Goal: Check status: Check status

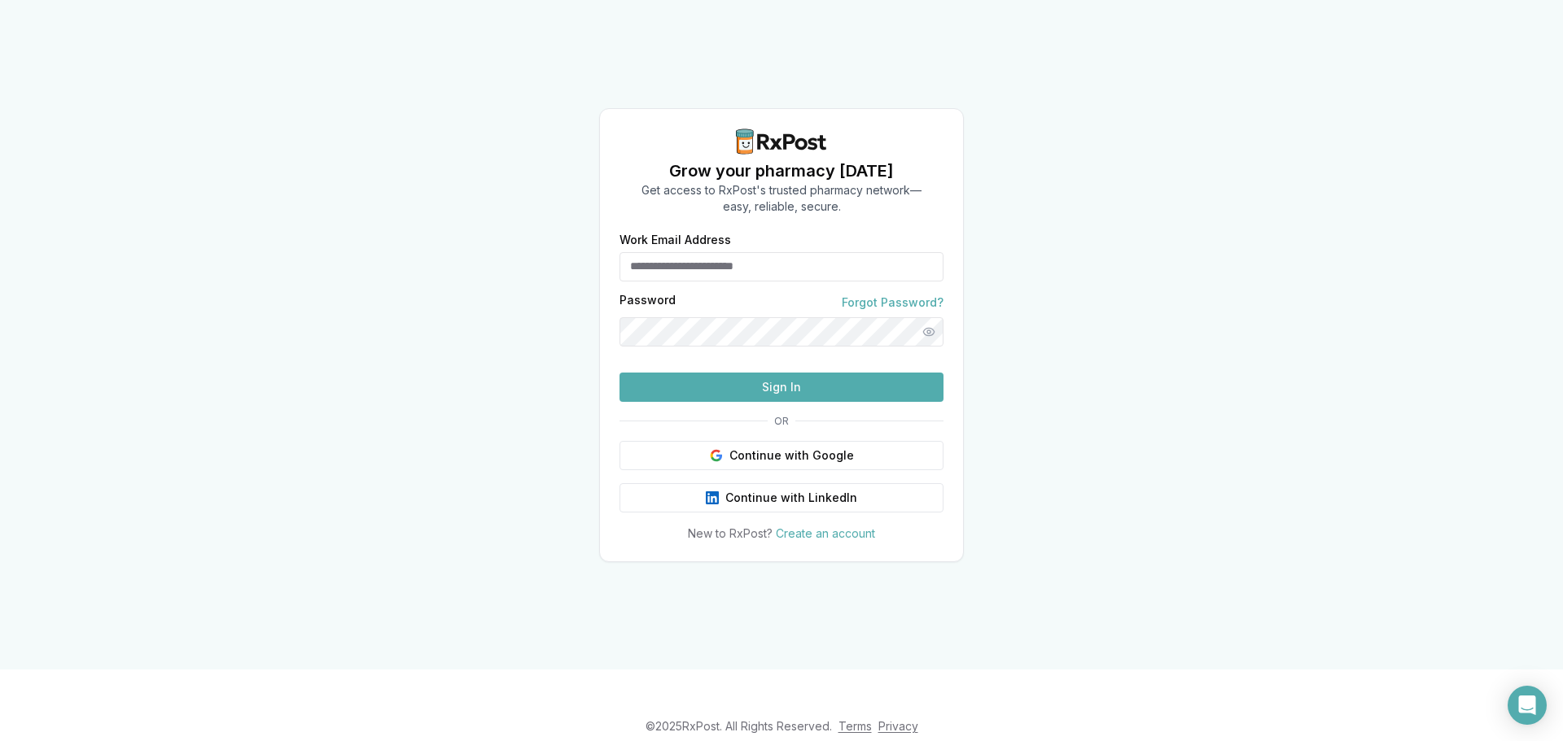
type input "**********"
click at [815, 402] on button "Sign In" at bounding box center [781, 387] width 324 height 29
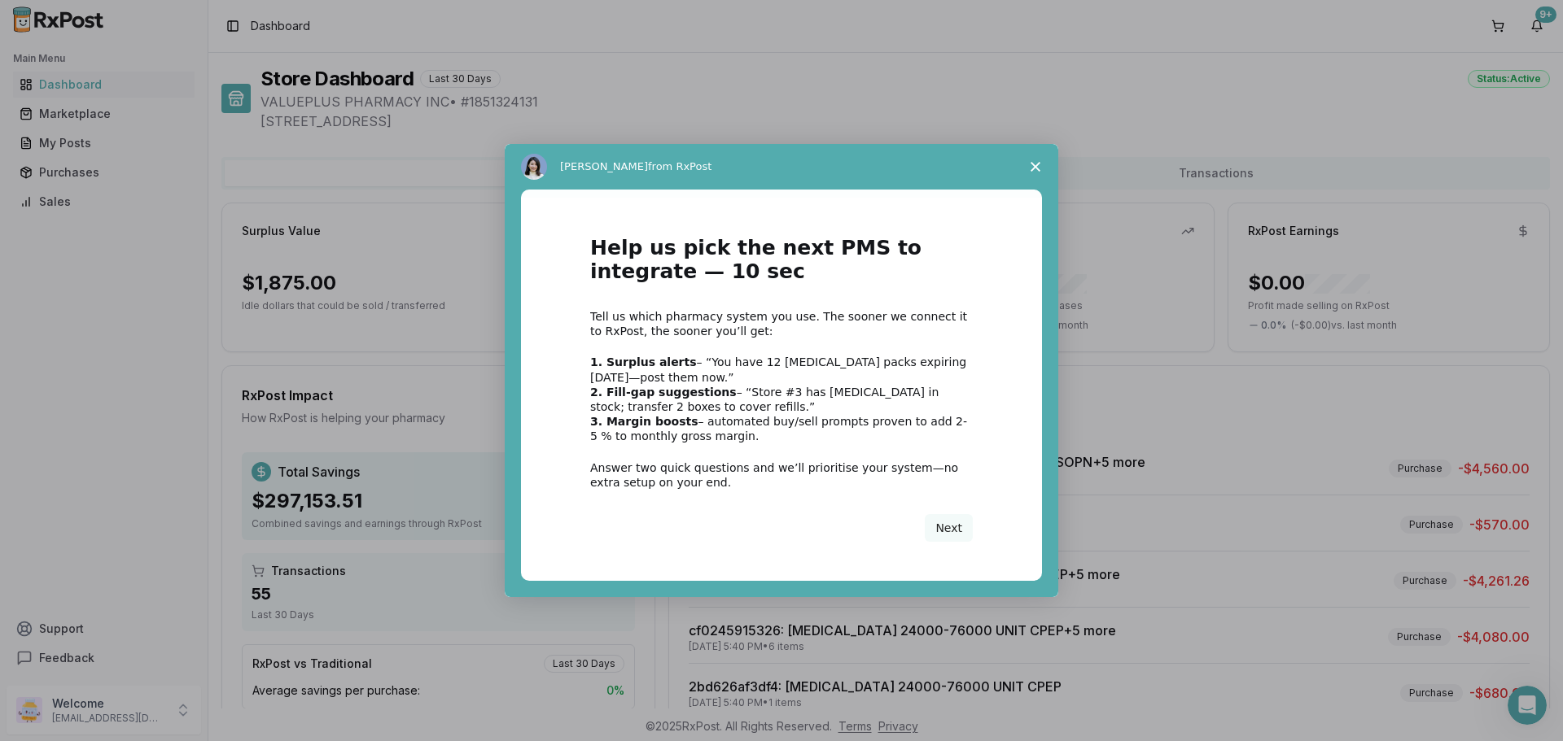
click at [1033, 163] on icon "Close survey" at bounding box center [1035, 167] width 10 height 10
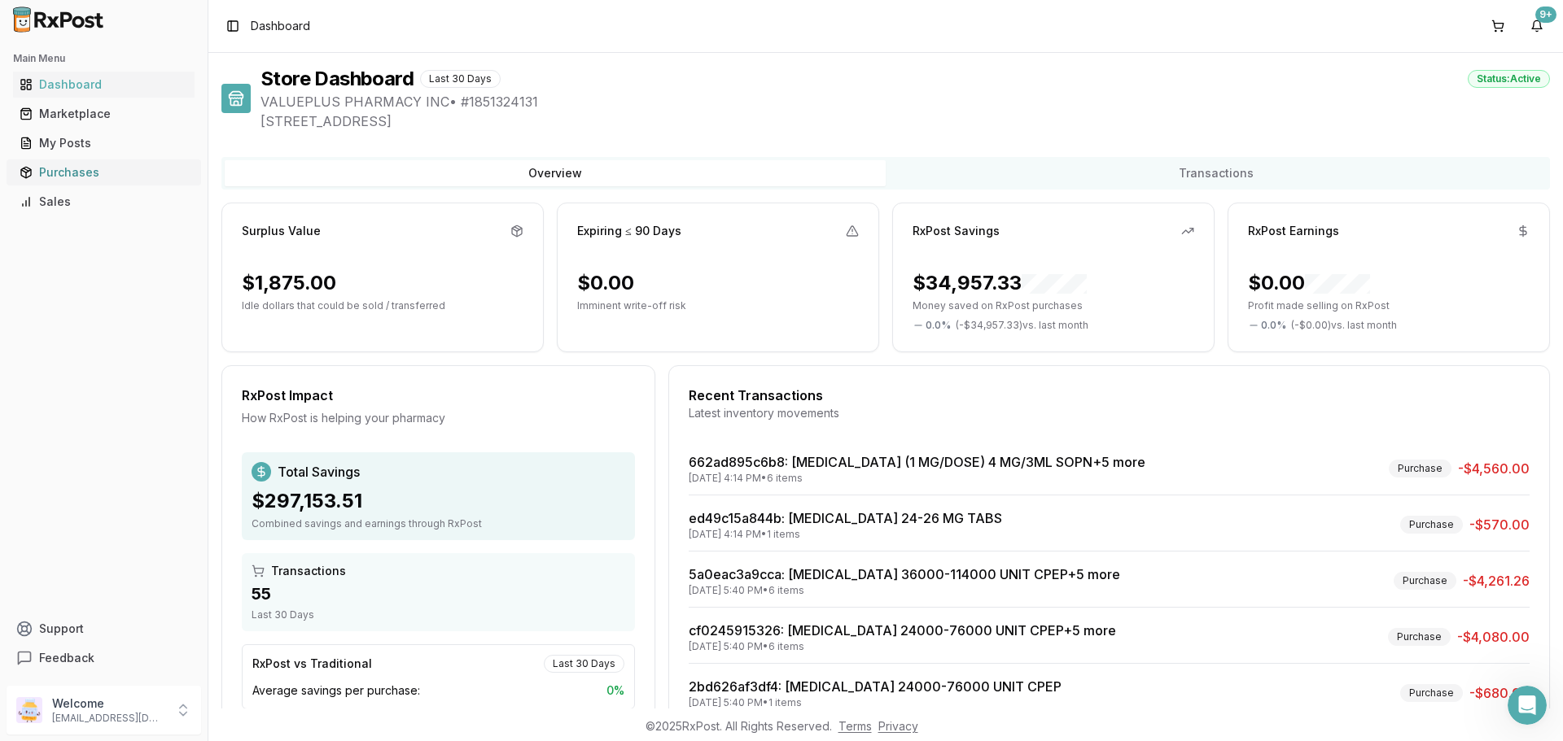
click at [61, 181] on link "Purchases" at bounding box center [103, 172] width 181 height 29
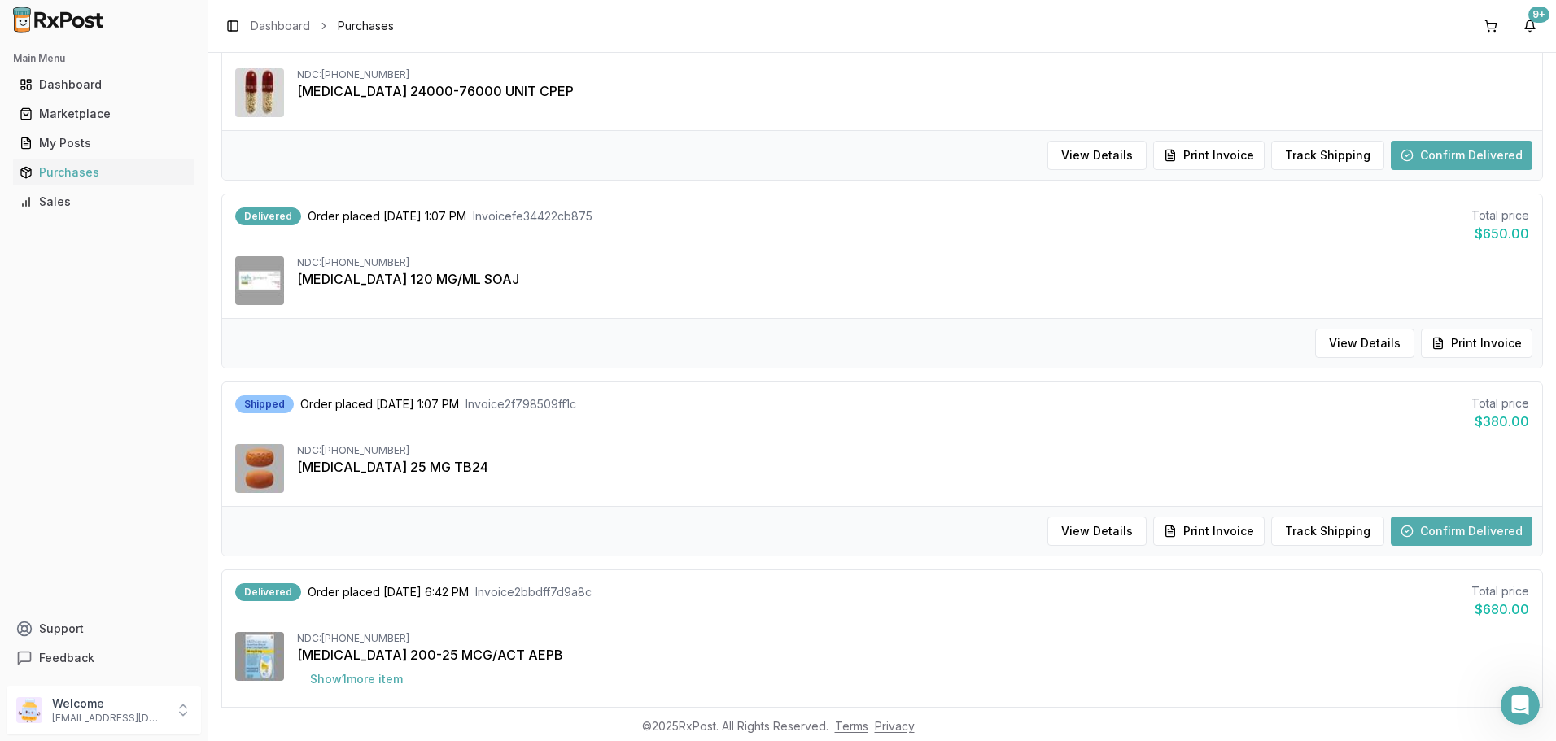
scroll to position [1058, 0]
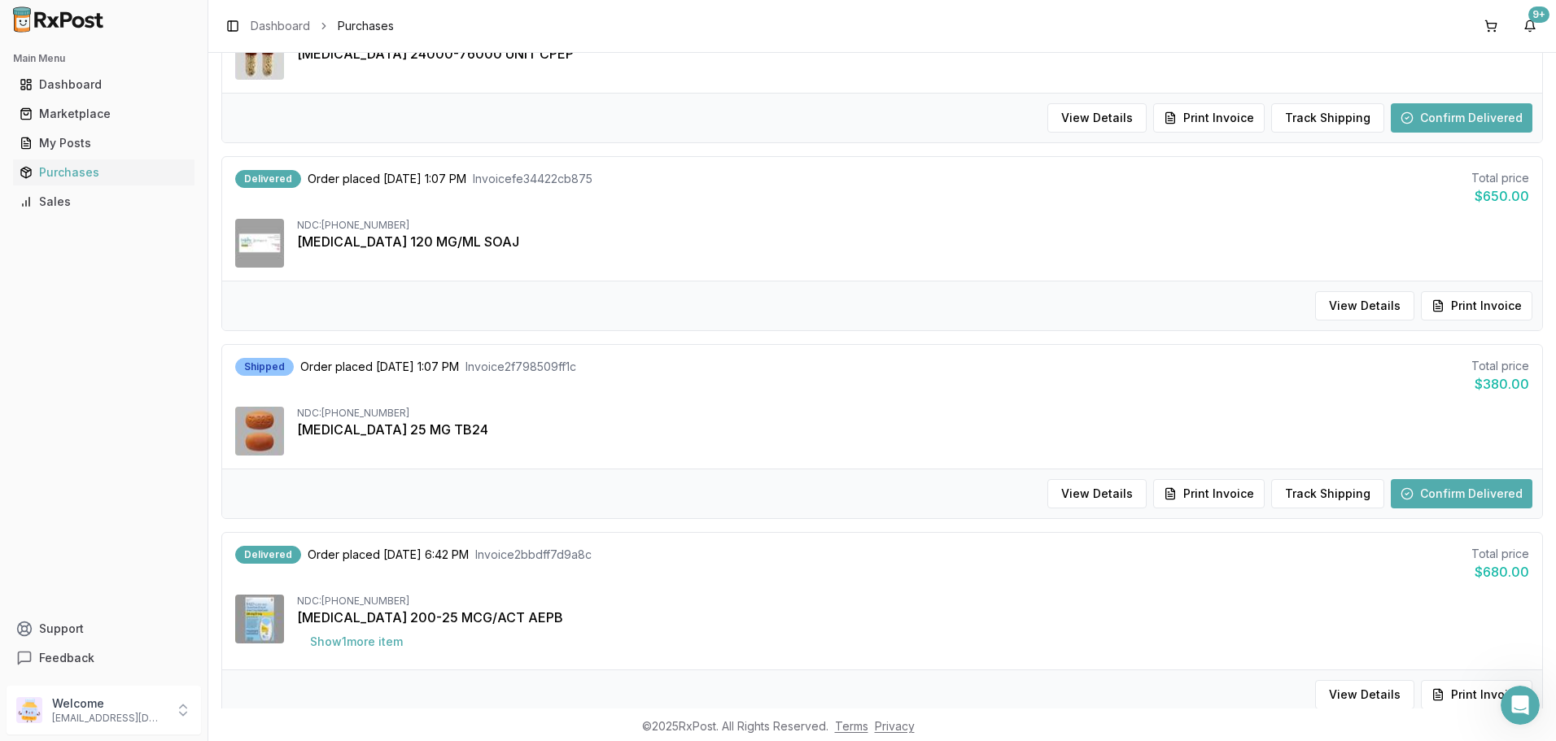
click at [1432, 492] on button "Confirm Delivered" at bounding box center [1462, 493] width 142 height 29
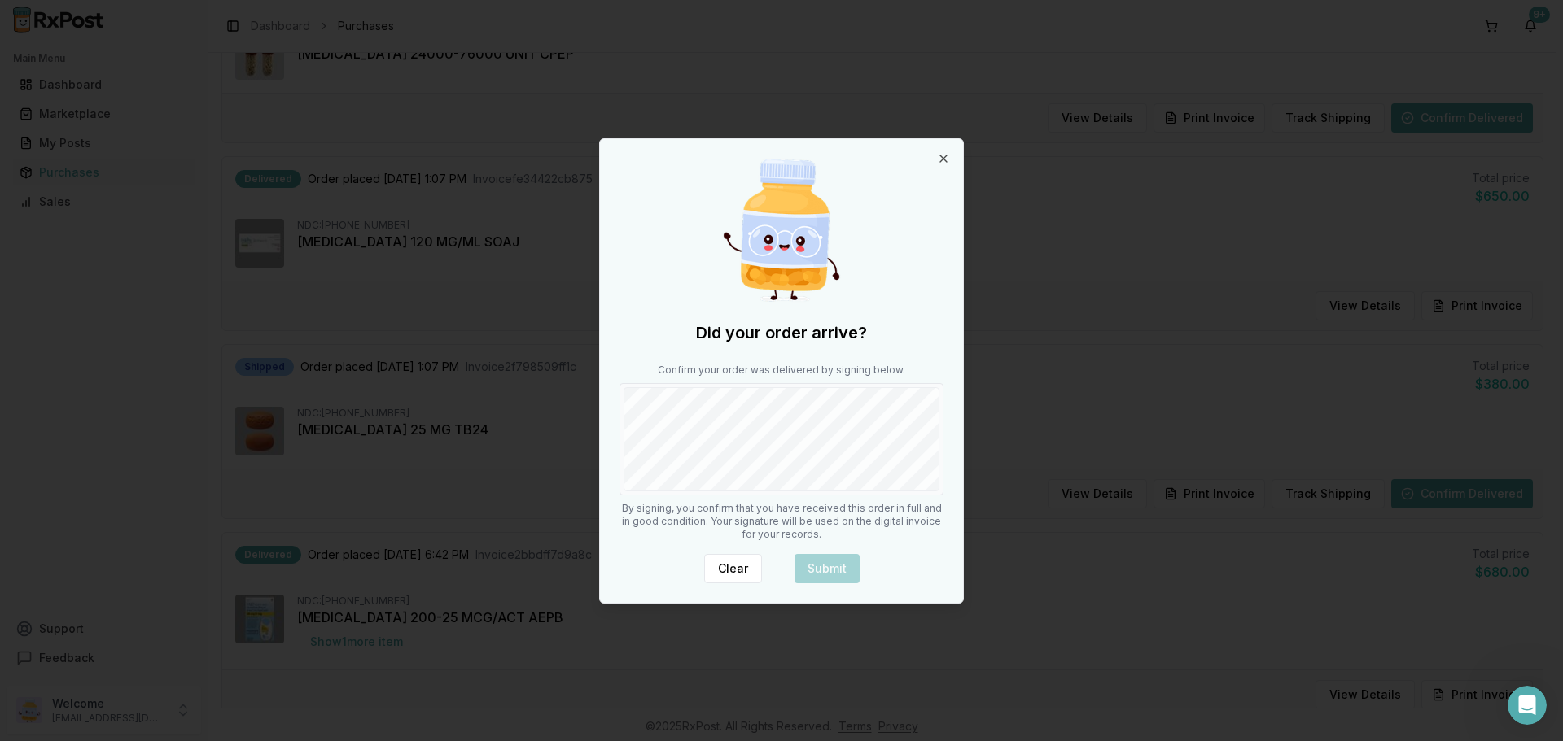
click at [671, 492] on div at bounding box center [781, 439] width 324 height 112
click at [837, 559] on button "Submit" at bounding box center [826, 568] width 65 height 29
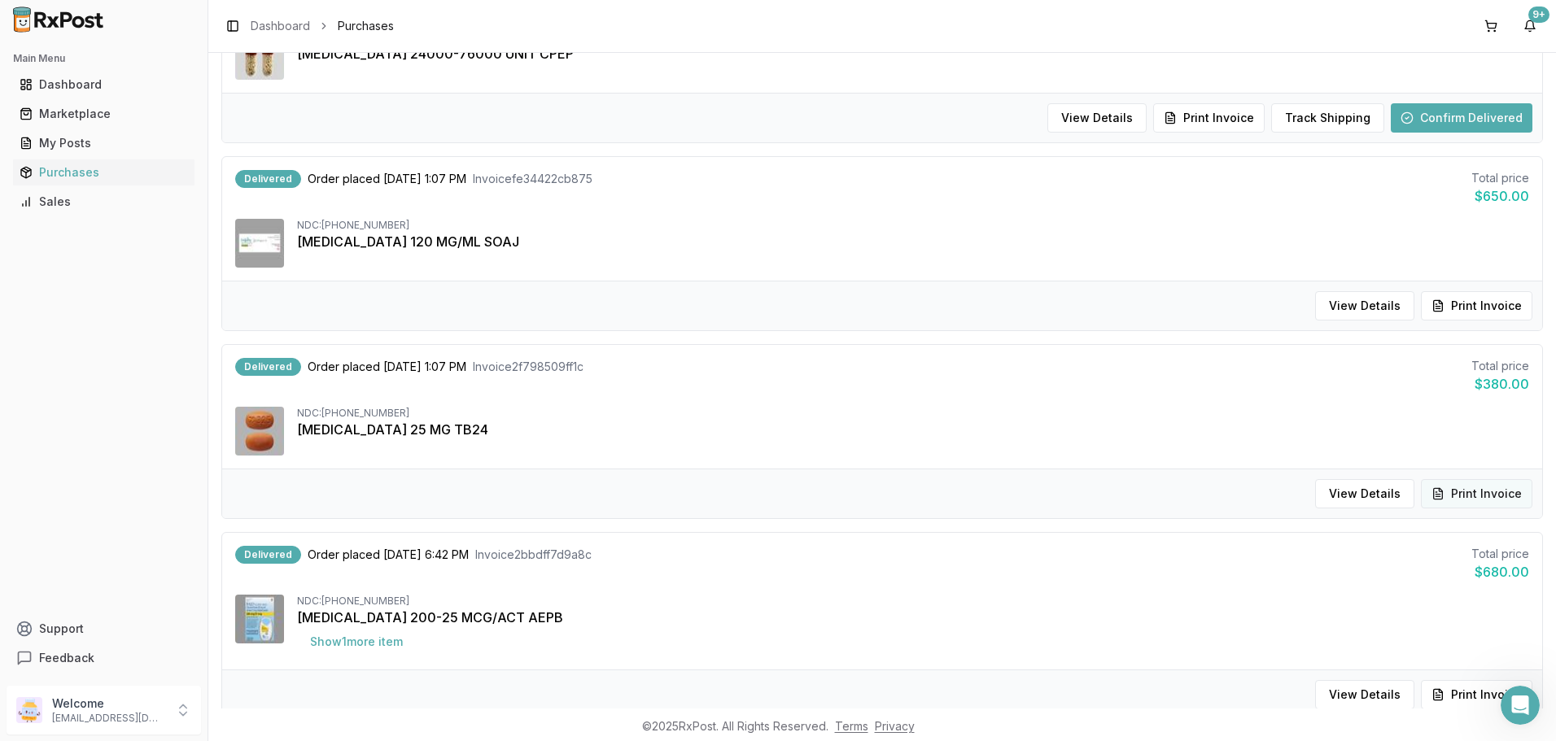
click at [1492, 495] on button "Print Invoice" at bounding box center [1476, 493] width 111 height 29
